Goal: Information Seeking & Learning: Learn about a topic

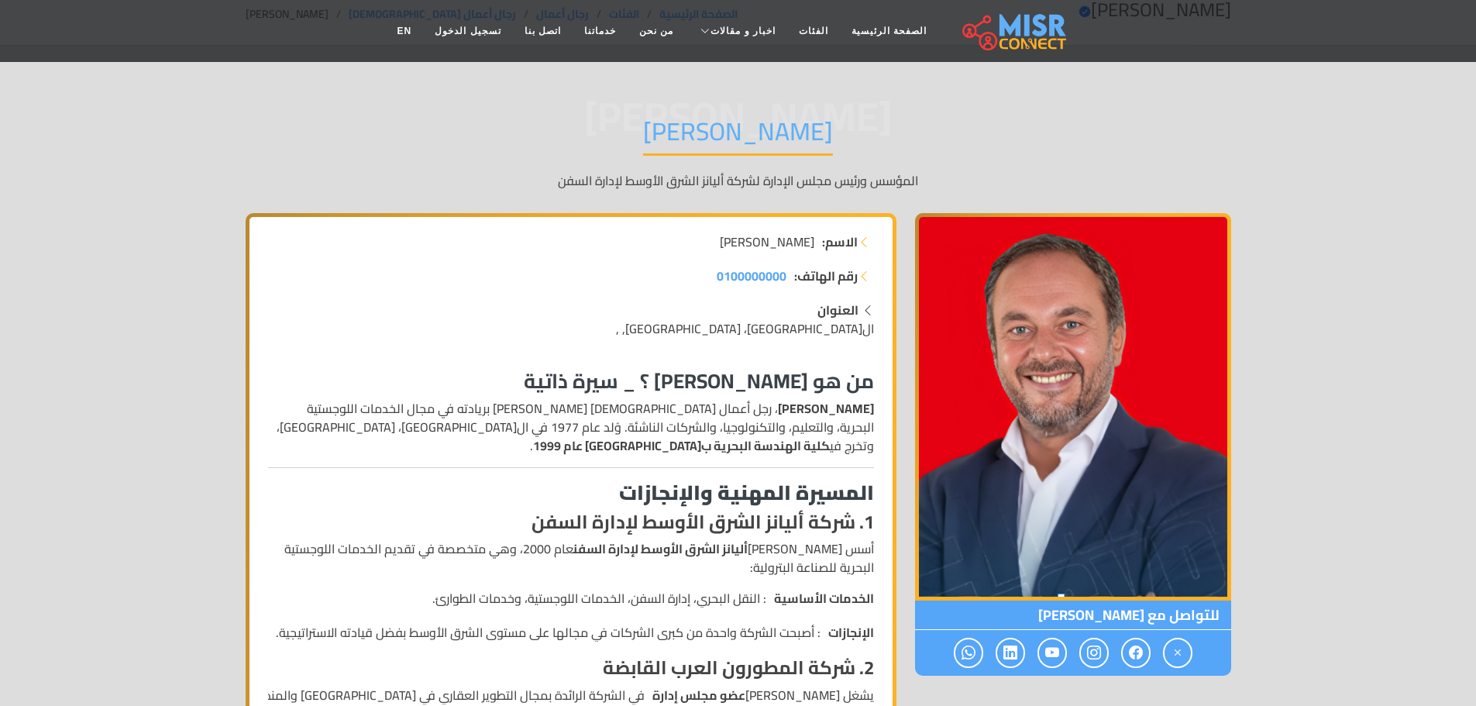
scroll to position [78, 0]
drag, startPoint x: 818, startPoint y: 443, endPoint x: 562, endPoint y: 445, distance: 256.5
click at [565, 447] on p "[PERSON_NAME] ، رجل أعمال [DEMOGRAPHIC_DATA] [PERSON_NAME] بريادته في مجال الخد…" at bounding box center [571, 426] width 606 height 56
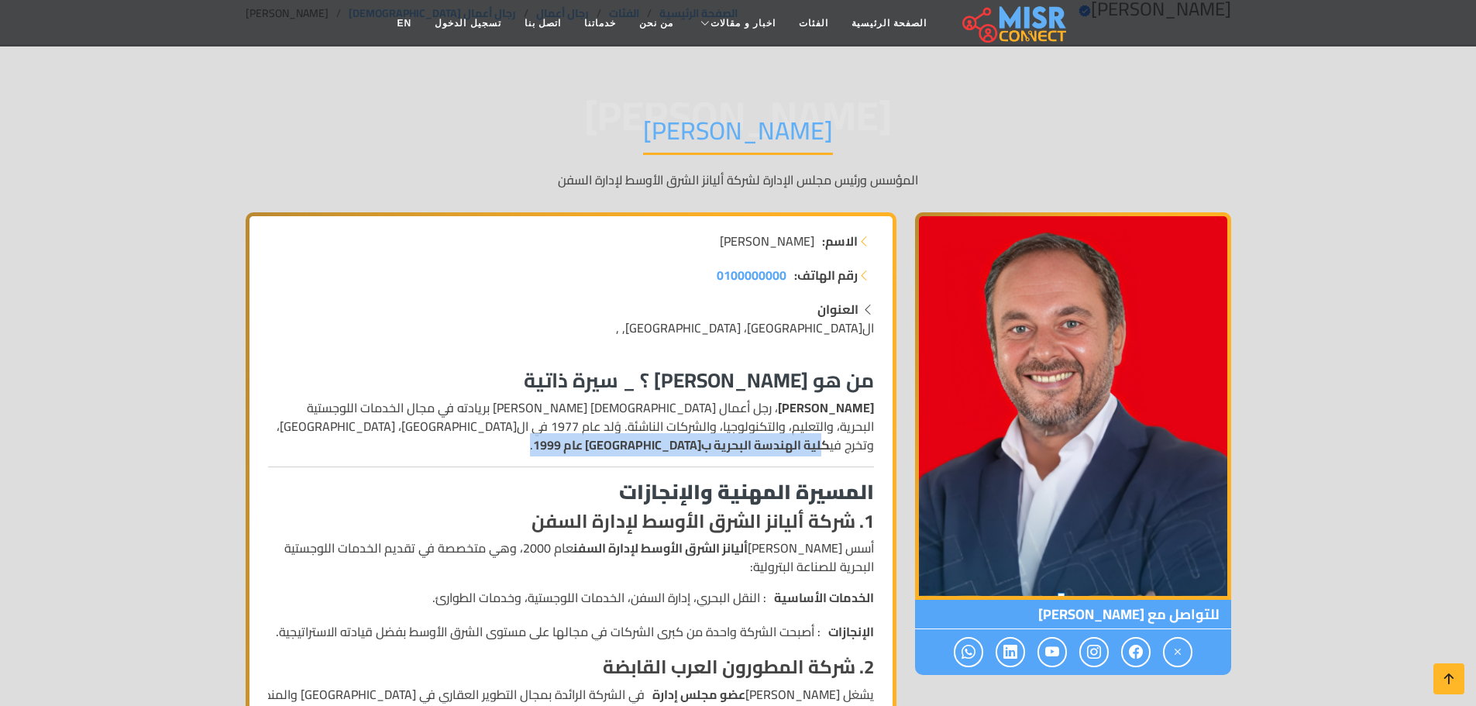
scroll to position [181, 0]
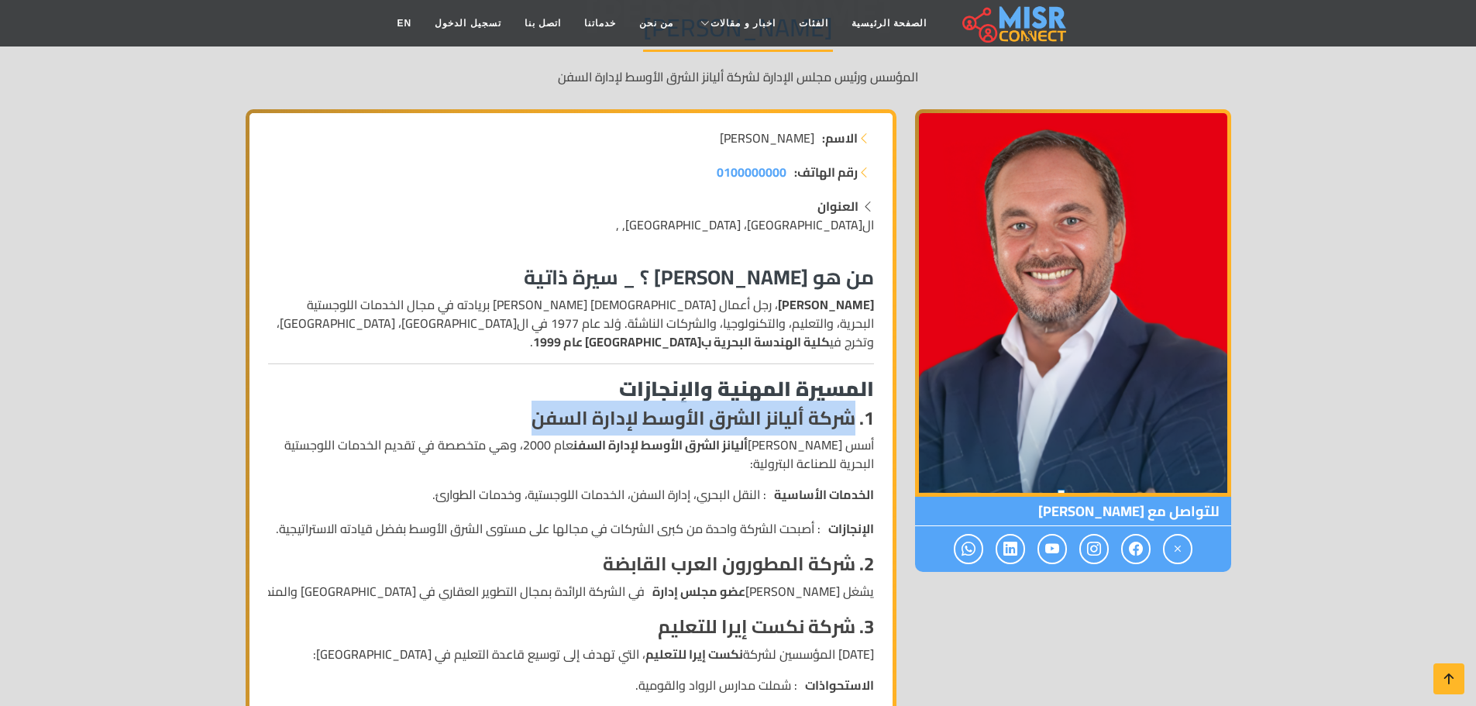
drag, startPoint x: 855, startPoint y: 417, endPoint x: 512, endPoint y: 422, distance: 343.4
click at [512, 422] on h4 "1. شركة أليانز الشرق الأوسط لإدارة السفن" at bounding box center [571, 419] width 606 height 22
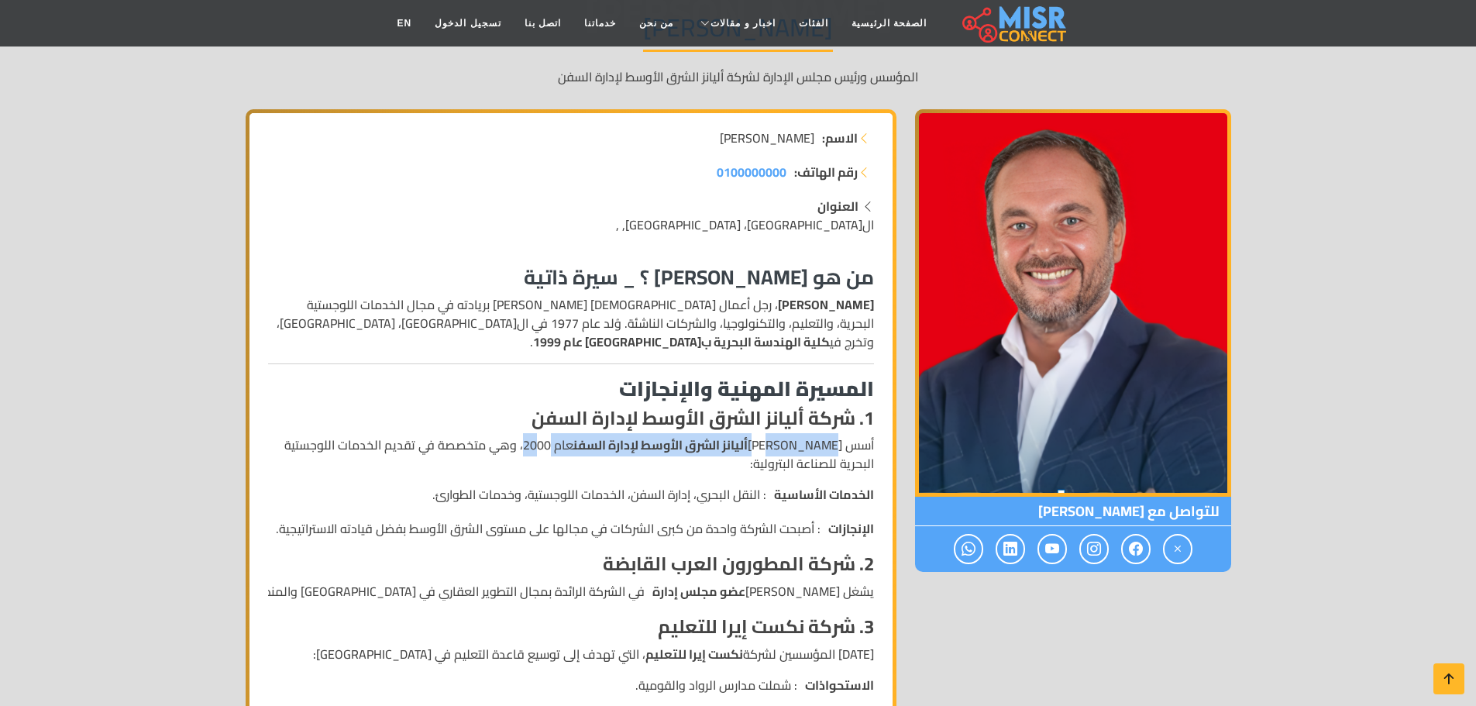
drag, startPoint x: 825, startPoint y: 438, endPoint x: 561, endPoint y: 447, distance: 264.5
click at [561, 447] on p "أسس [PERSON_NAME] أليانز الشرق الأوسط لإدارة السفن عام 2000، وهي متخصصة في تقدي…" at bounding box center [571, 454] width 606 height 37
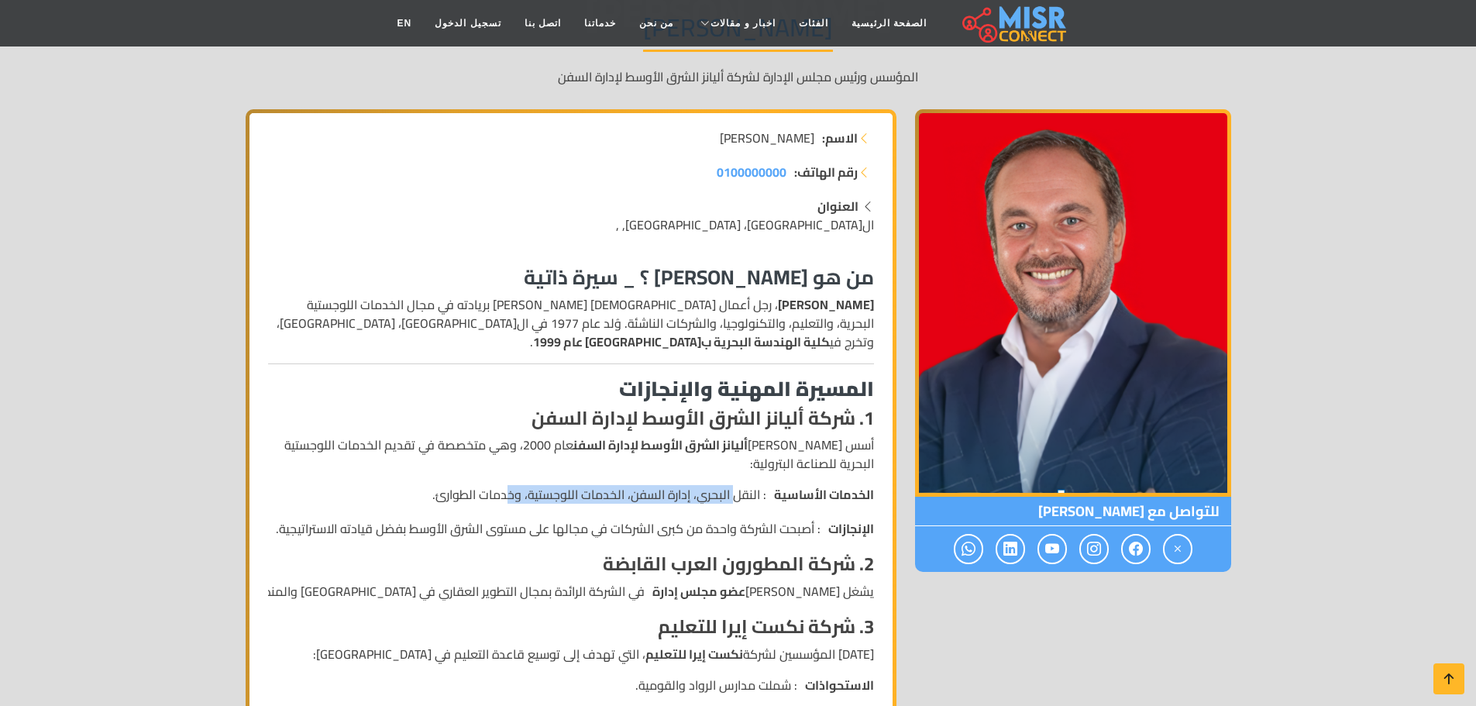
drag, startPoint x: 736, startPoint y: 494, endPoint x: 508, endPoint y: 490, distance: 227.1
click at [508, 490] on li "الخدمات الأساسية : النقل البحري، إدارة السفن، الخدمات اللوجستية، وخدمات الطوارئ." at bounding box center [571, 494] width 606 height 19
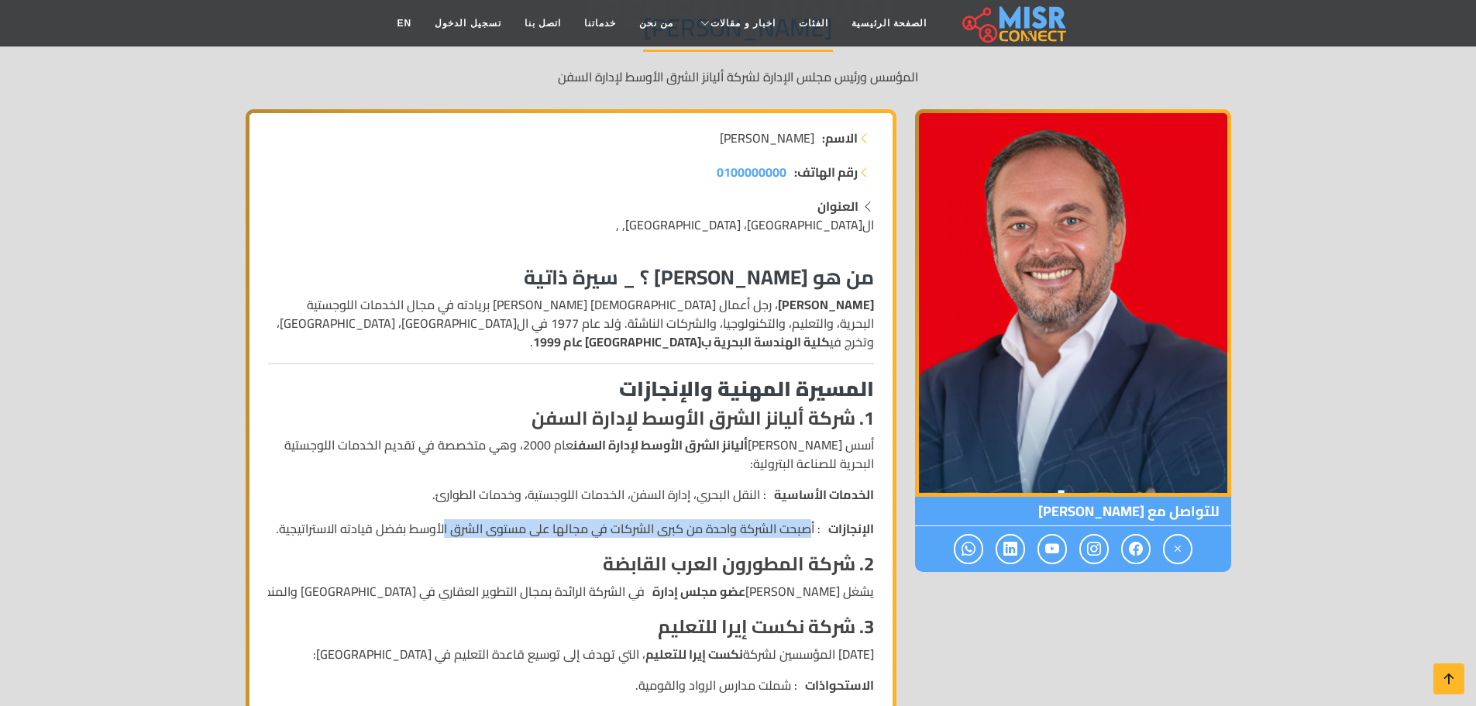
drag, startPoint x: 811, startPoint y: 533, endPoint x: 446, endPoint y: 531, distance: 365.8
click at [446, 531] on li "الإنجازات : أصبحت الشركة واحدة من كبرى الشركات في مجالها على مستوى الشرق الأوسط…" at bounding box center [571, 528] width 606 height 19
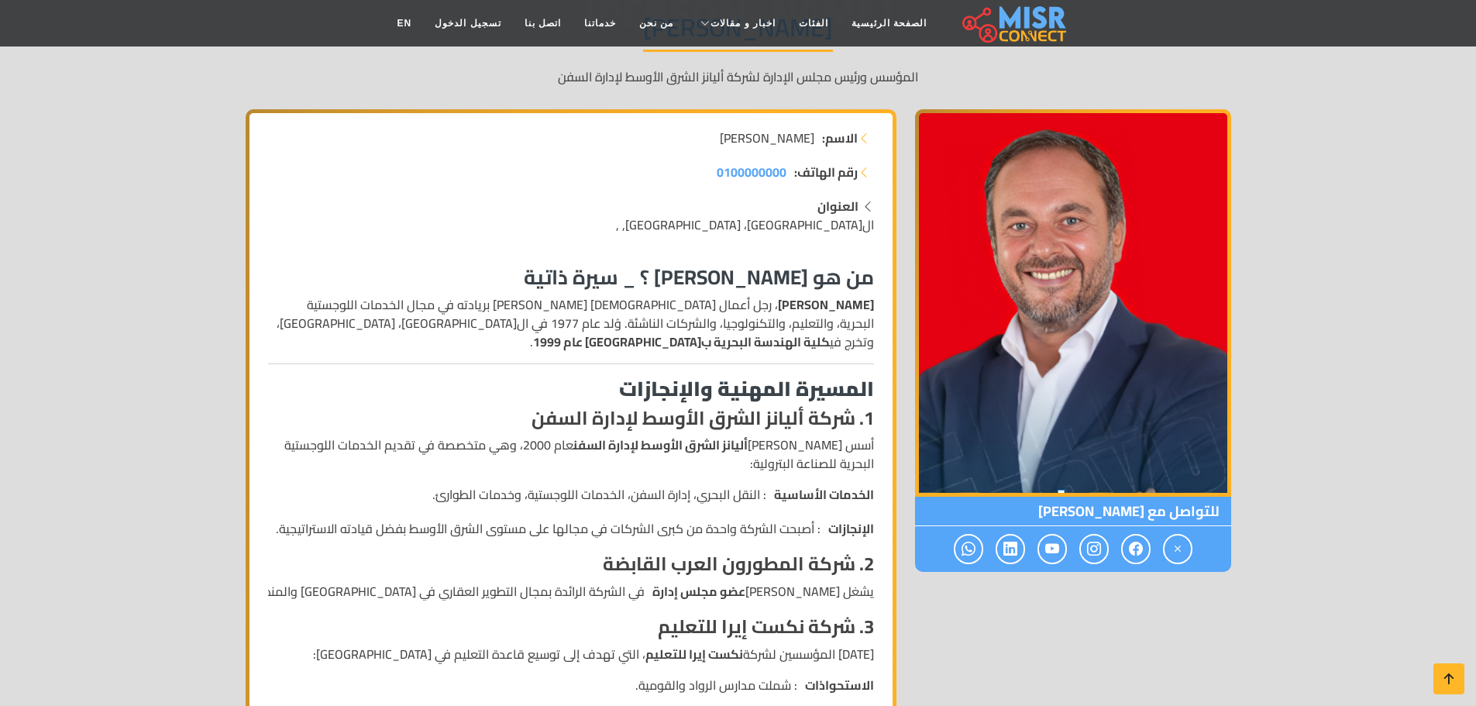
click at [329, 401] on h3 "المسيرة المهنية والإنجازات" at bounding box center [571, 389] width 606 height 24
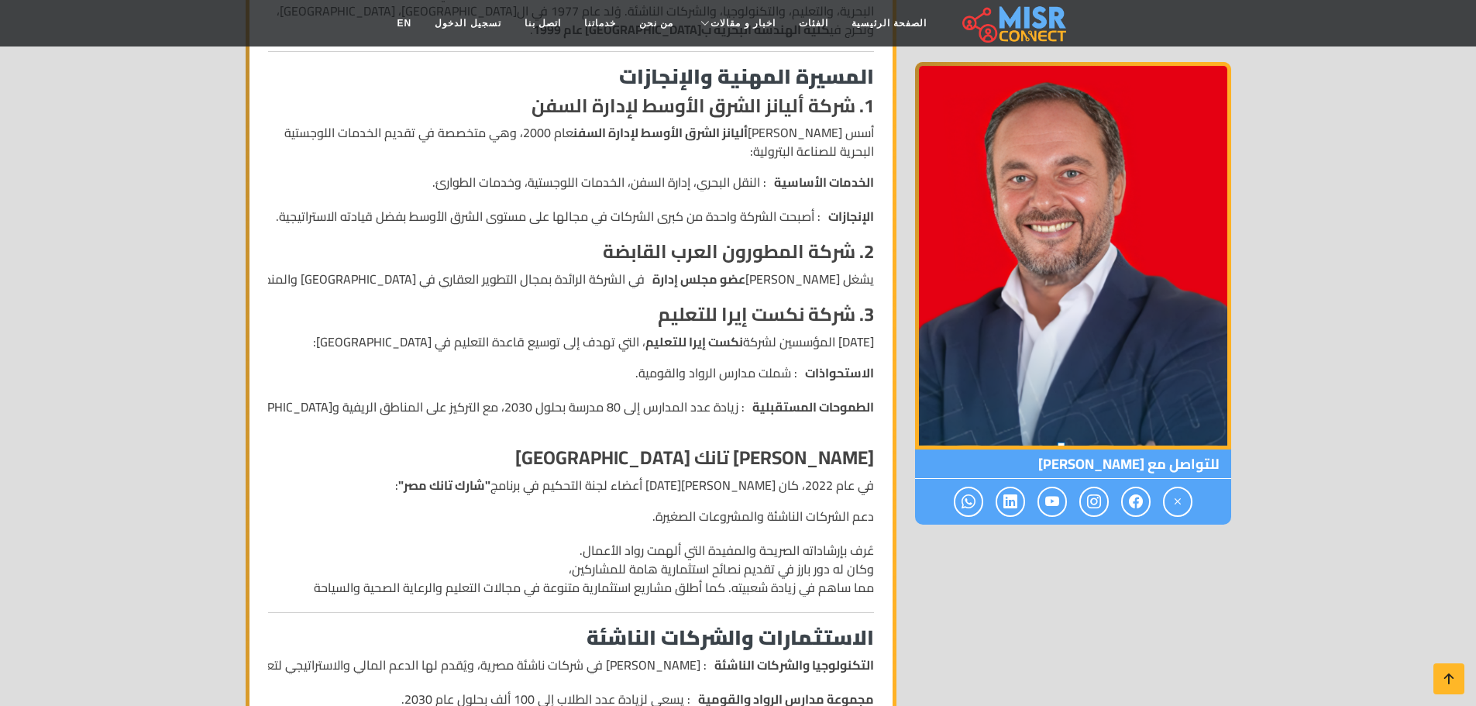
scroll to position [491, 0]
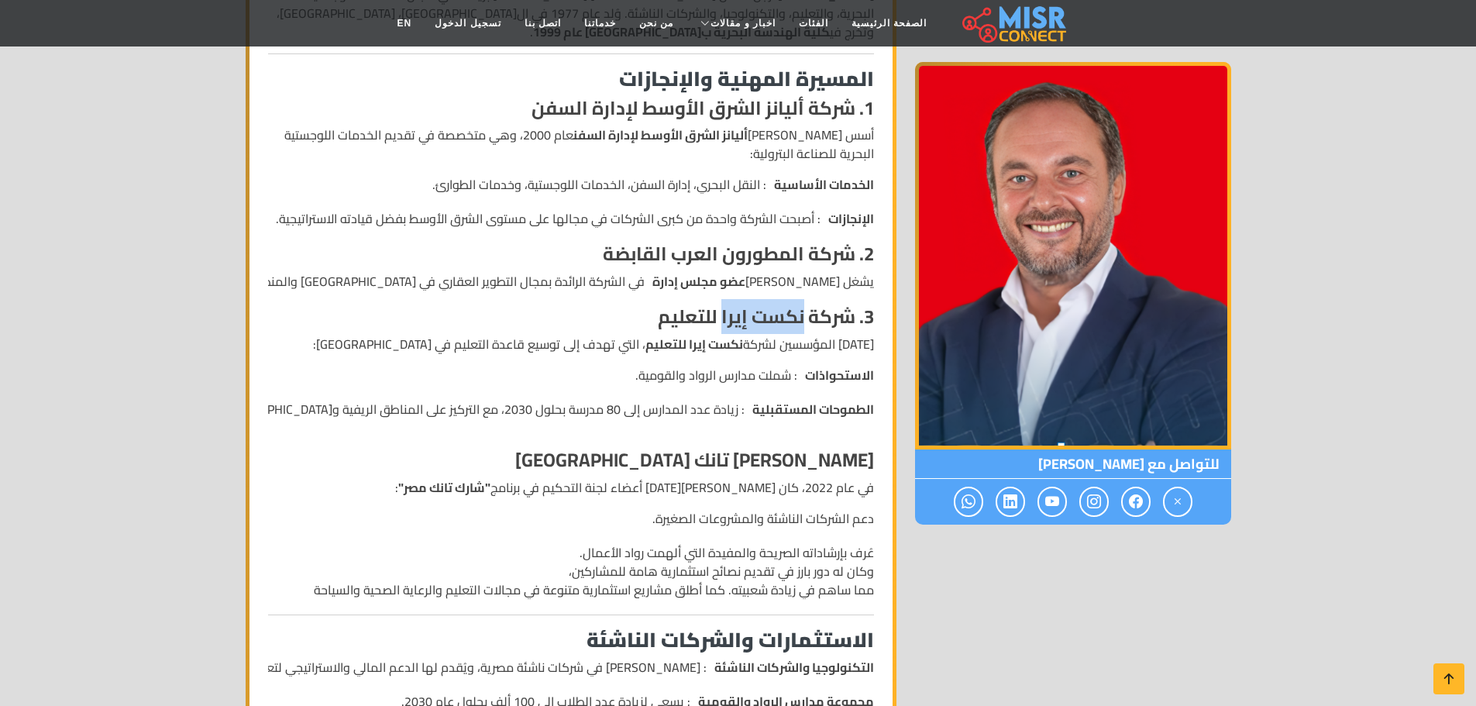
drag, startPoint x: 804, startPoint y: 315, endPoint x: 724, endPoint y: 317, distance: 79.8
click at [724, 317] on strong "3. شركة نكست إيرا للتعليم" at bounding box center [766, 316] width 216 height 35
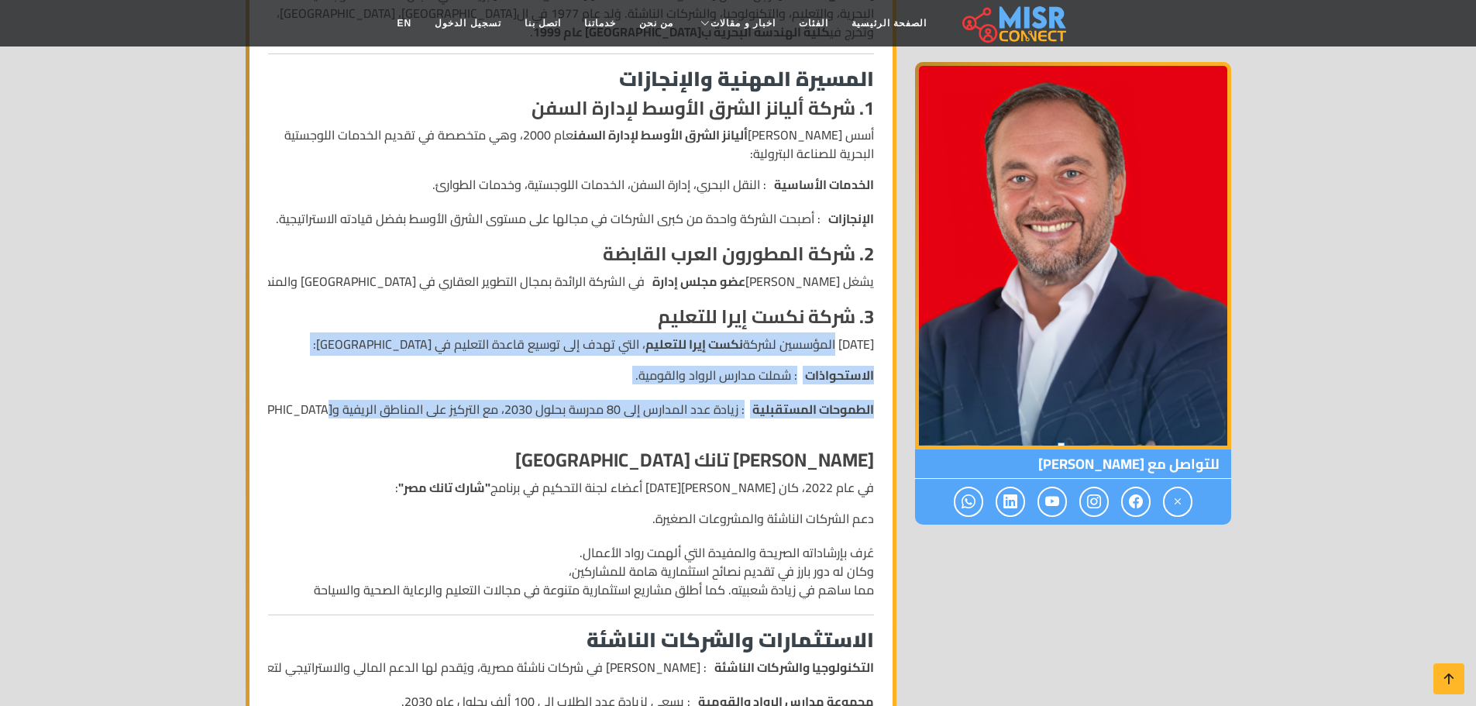
drag, startPoint x: 821, startPoint y: 345, endPoint x: 296, endPoint y: 244, distance: 534.3
